Goal: Task Accomplishment & Management: Manage account settings

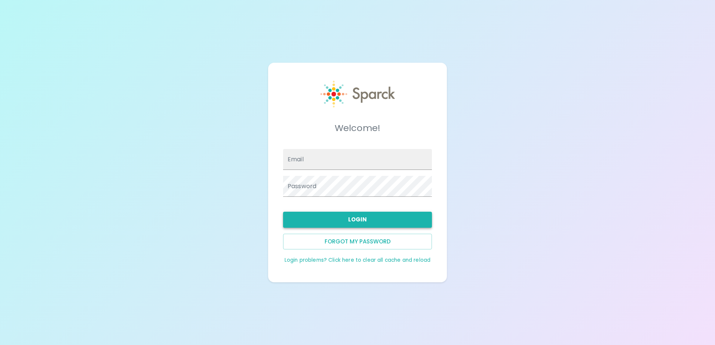
type input "[EMAIL_ADDRESS][DOMAIN_NAME]"
click at [357, 217] on button "Login" at bounding box center [357, 220] width 149 height 16
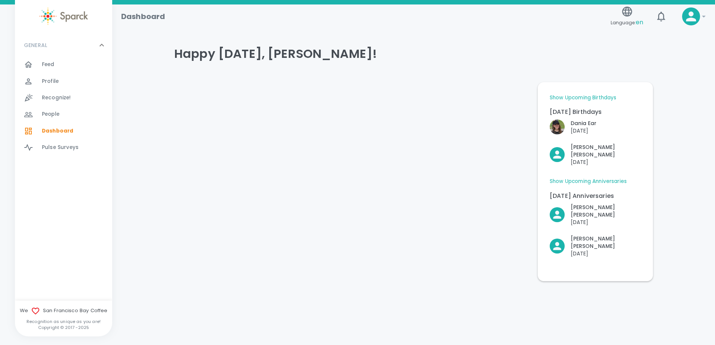
click at [43, 62] on span "Feed" at bounding box center [48, 64] width 13 height 7
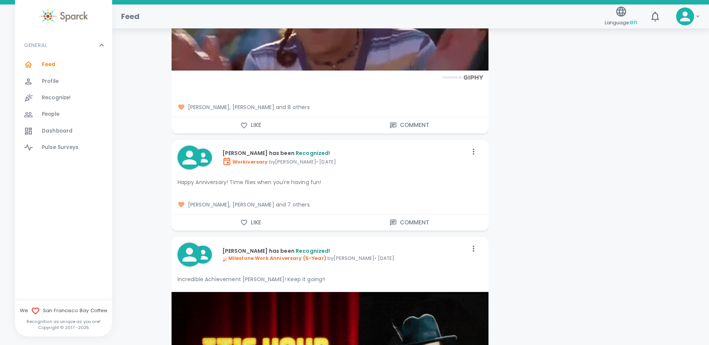
scroll to position [3700, 0]
